Goal: Task Accomplishment & Management: Complete application form

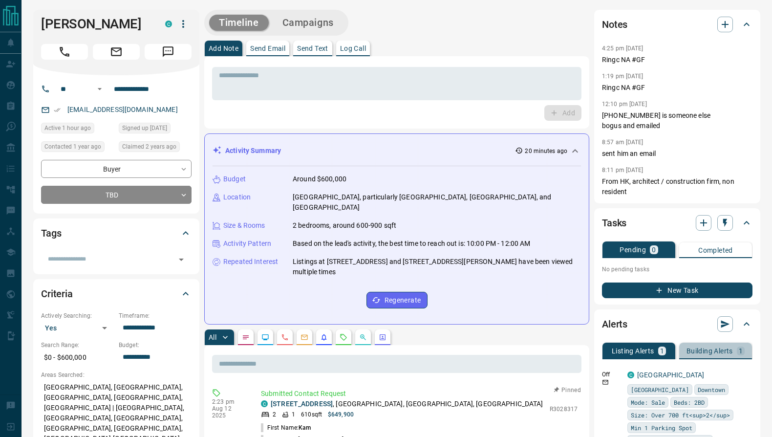
click at [718, 348] on p "Building Alerts" at bounding box center [709, 350] width 46 height 7
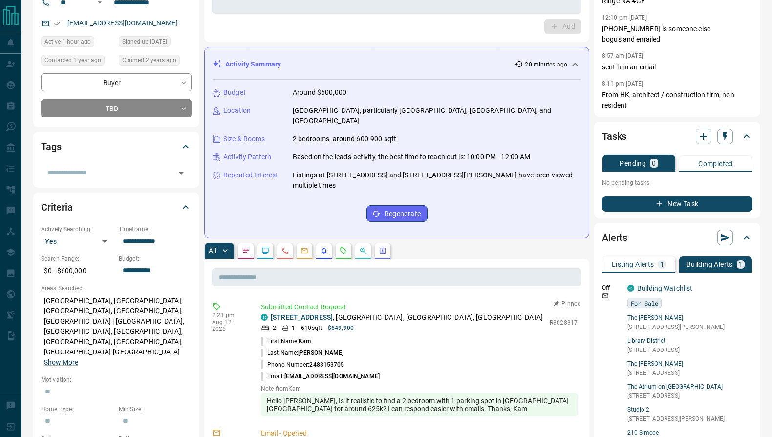
scroll to position [139, 0]
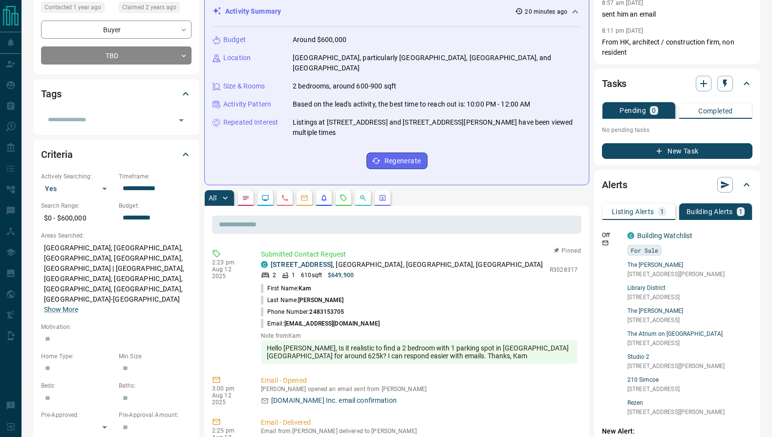
click at [643, 215] on p "Listing Alerts" at bounding box center [633, 211] width 43 height 7
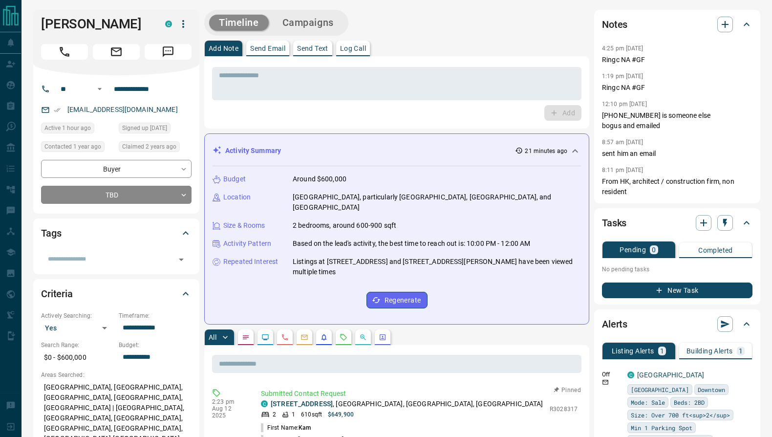
scroll to position [0, 0]
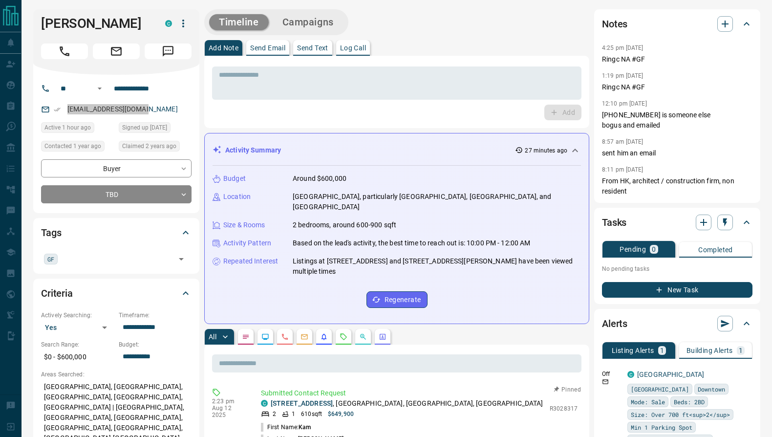
drag, startPoint x: 107, startPoint y: 107, endPoint x: 128, endPoint y: 5, distance: 103.9
click at [153, 92] on input "**********" at bounding box center [148, 89] width 76 height 16
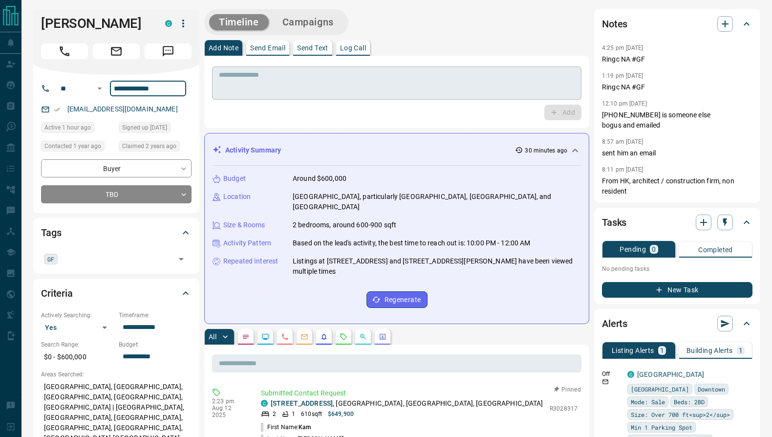
click at [252, 84] on textarea at bounding box center [397, 83] width 356 height 25
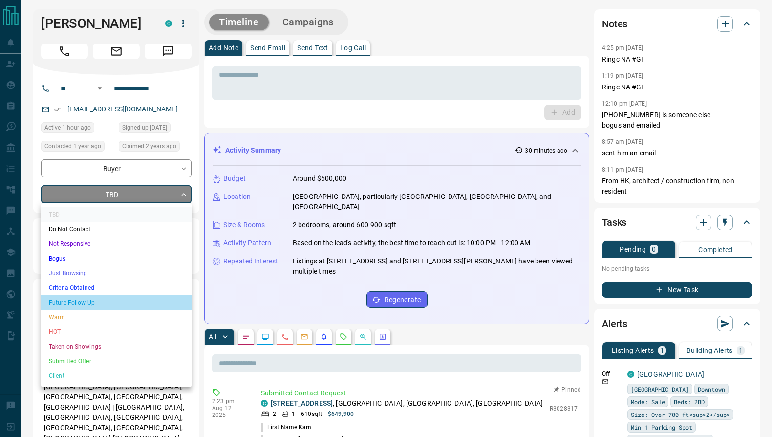
click at [92, 305] on li "Future Follow Up" at bounding box center [116, 302] width 150 height 15
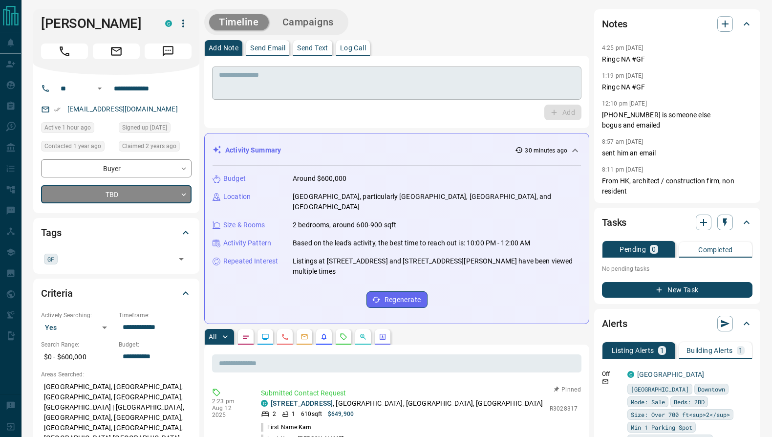
click at [270, 93] on textarea at bounding box center [397, 83] width 356 height 25
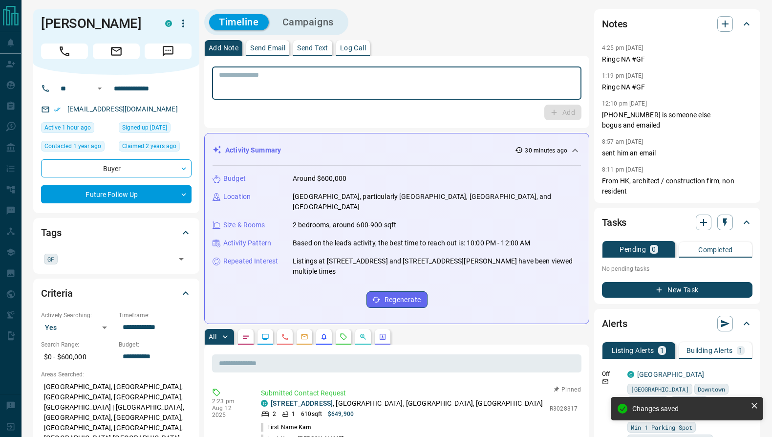
type input "*"
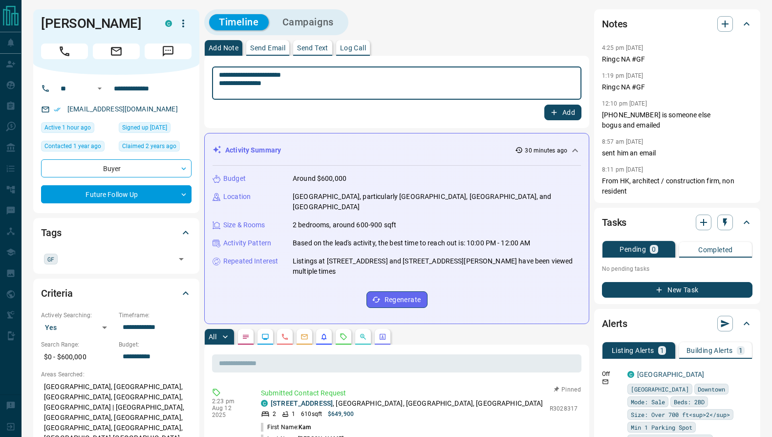
type textarea "**********"
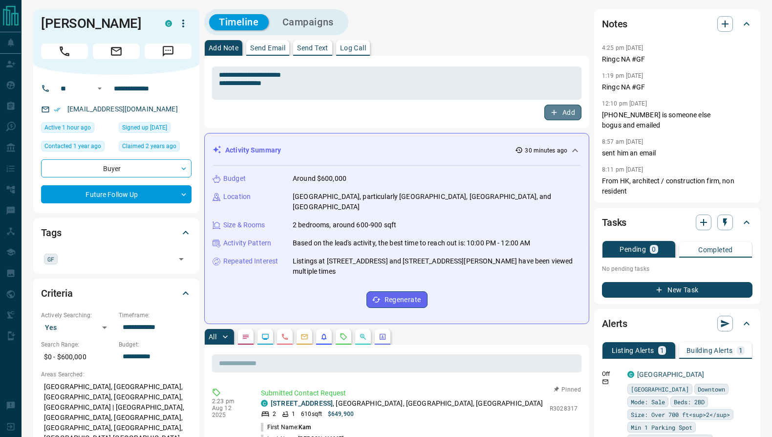
click at [555, 110] on icon "button" at bounding box center [554, 112] width 9 height 9
